Goal: Find specific page/section

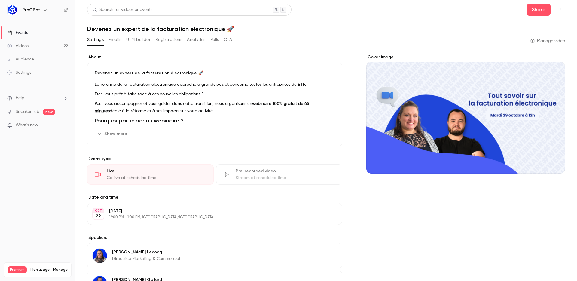
click at [26, 32] on div "Events" at bounding box center [17, 33] width 21 height 6
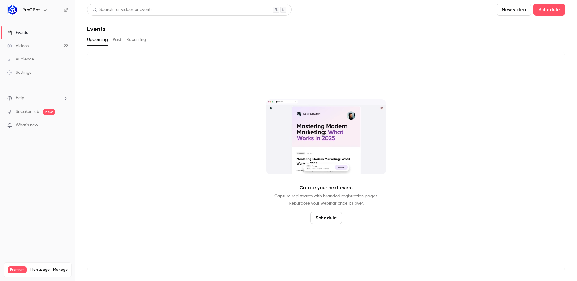
click at [117, 41] on button "Past" at bounding box center [117, 40] width 9 height 10
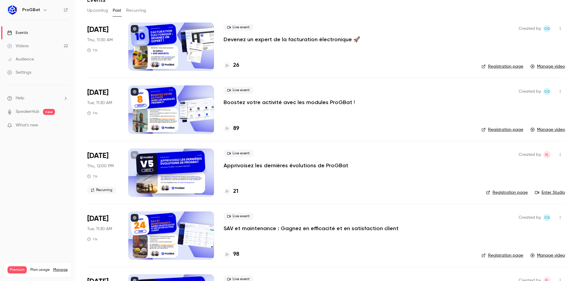
scroll to position [30, 0]
